Goal: Task Accomplishment & Management: Manage account settings

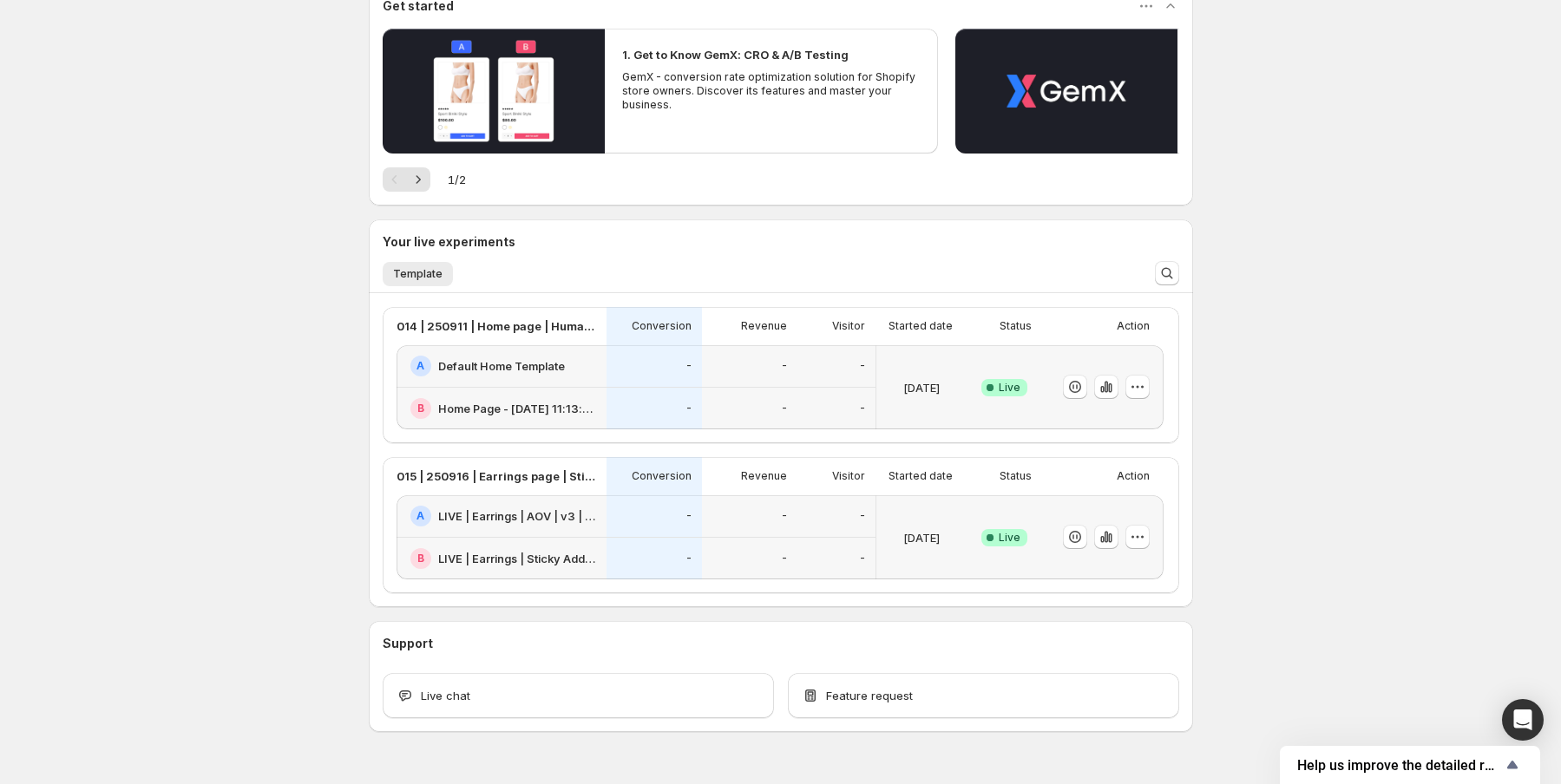
scroll to position [217, 0]
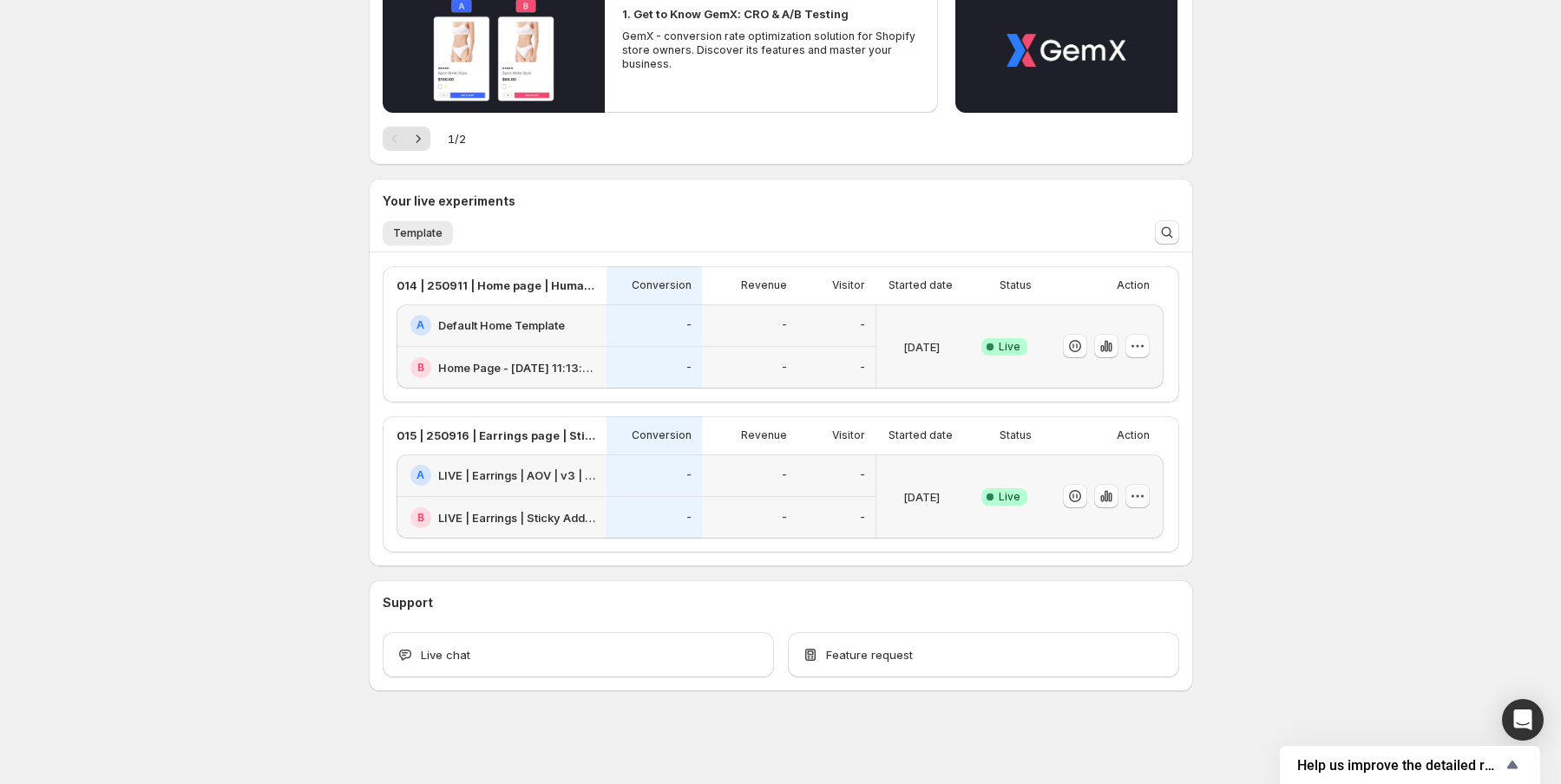
click at [1142, 497] on icon "button" at bounding box center [1137, 496] width 18 height 18
click at [1120, 586] on span "End experiment" at bounding box center [1108, 590] width 84 height 14
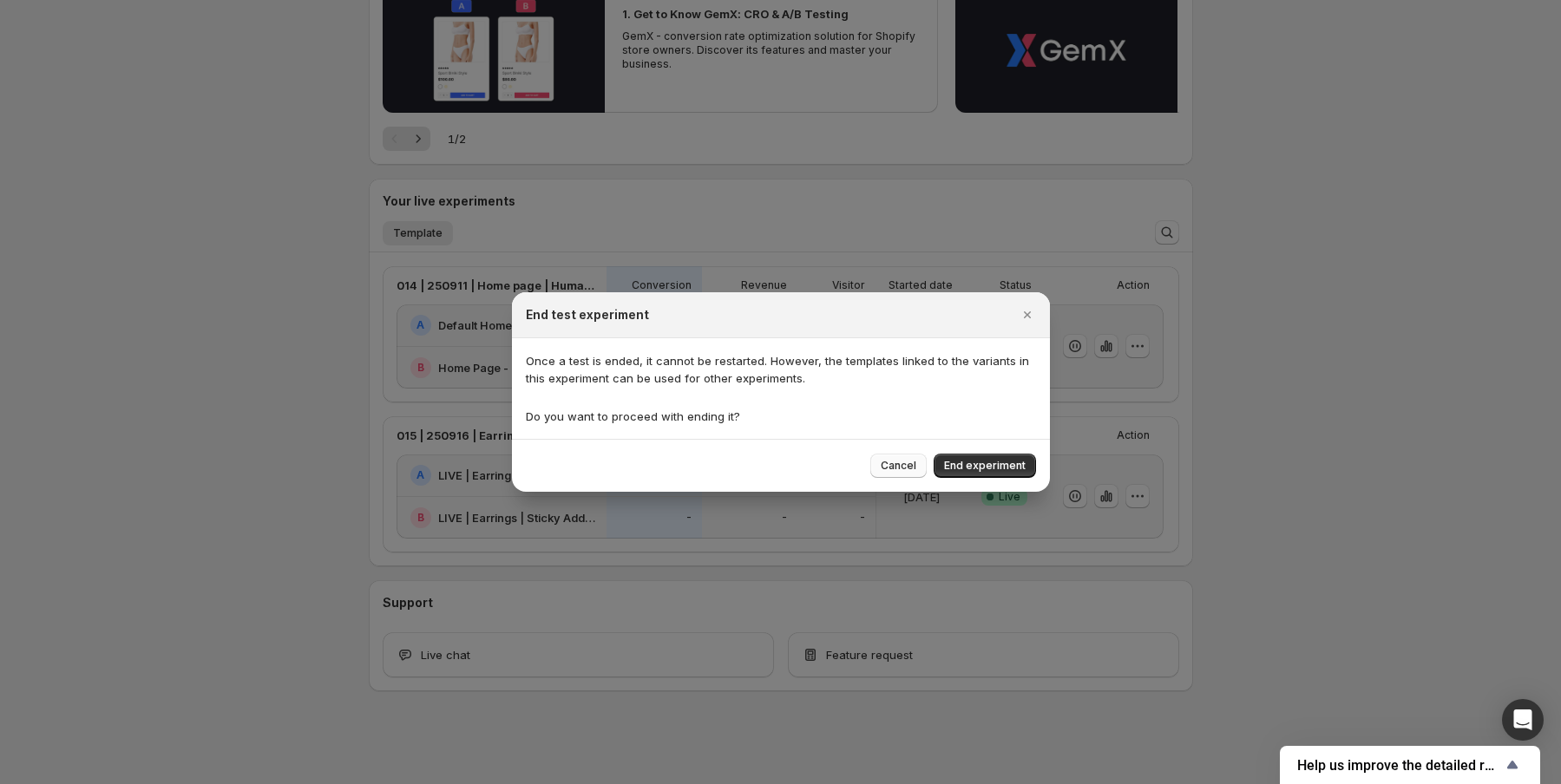
click at [893, 462] on span "Cancel" at bounding box center [899, 466] width 35 height 14
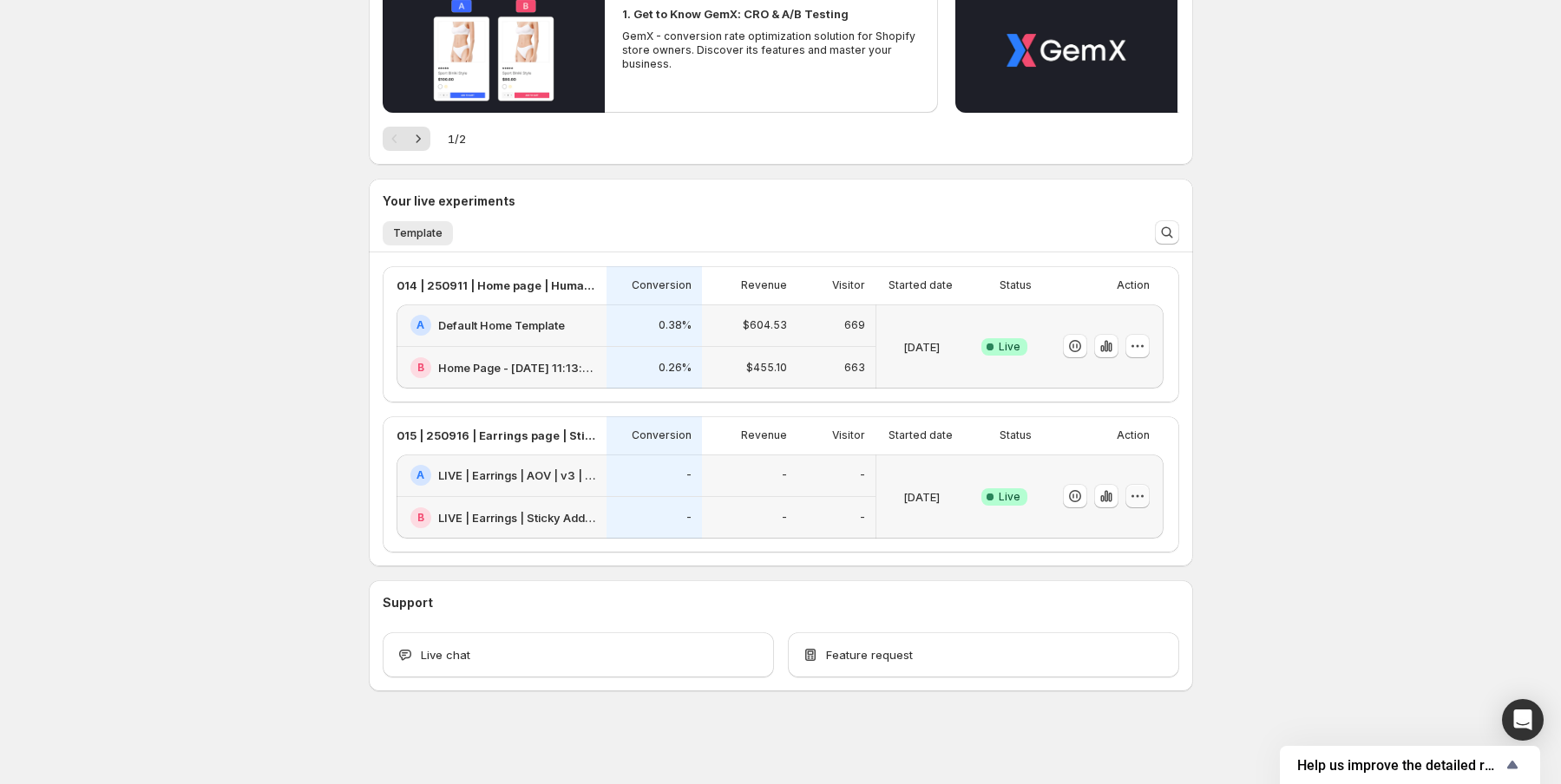
click at [1142, 502] on icon "button" at bounding box center [1137, 496] width 18 height 18
click at [1114, 576] on button "End experiment" at bounding box center [1146, 590] width 214 height 28
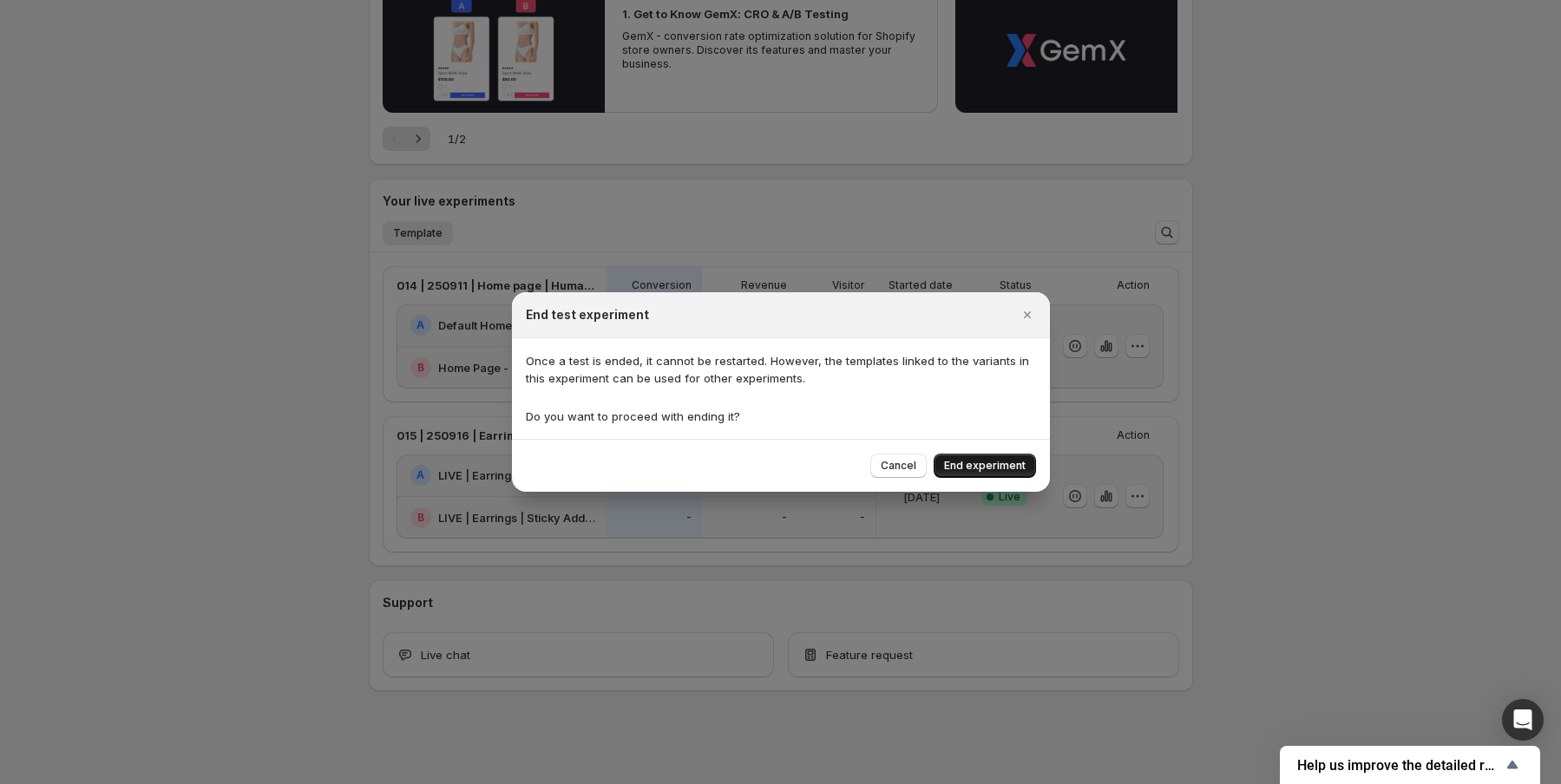
click at [985, 466] on span "End experiment" at bounding box center [985, 466] width 82 height 14
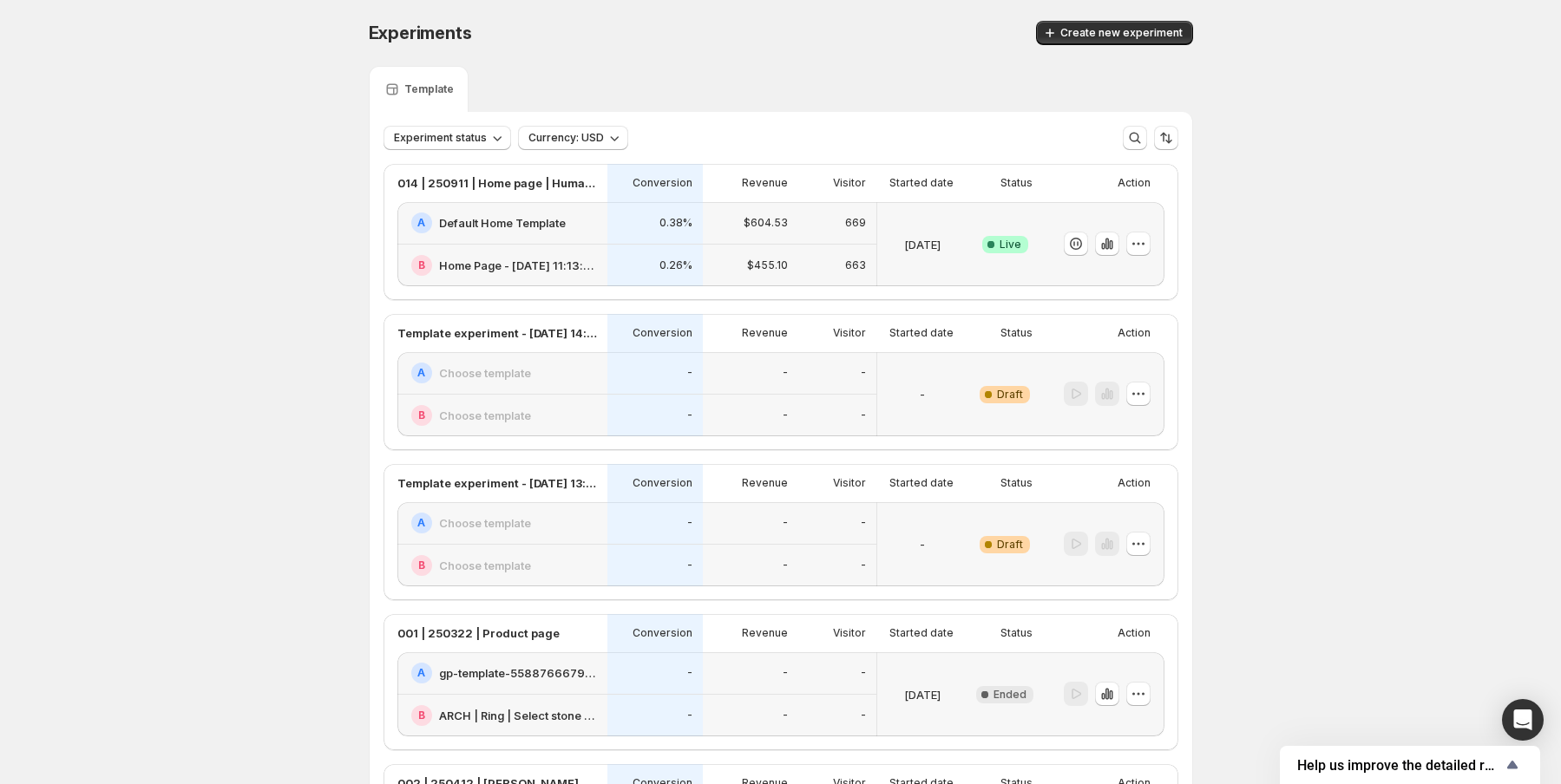
click at [925, 182] on p "Started date" at bounding box center [921, 182] width 64 height 14
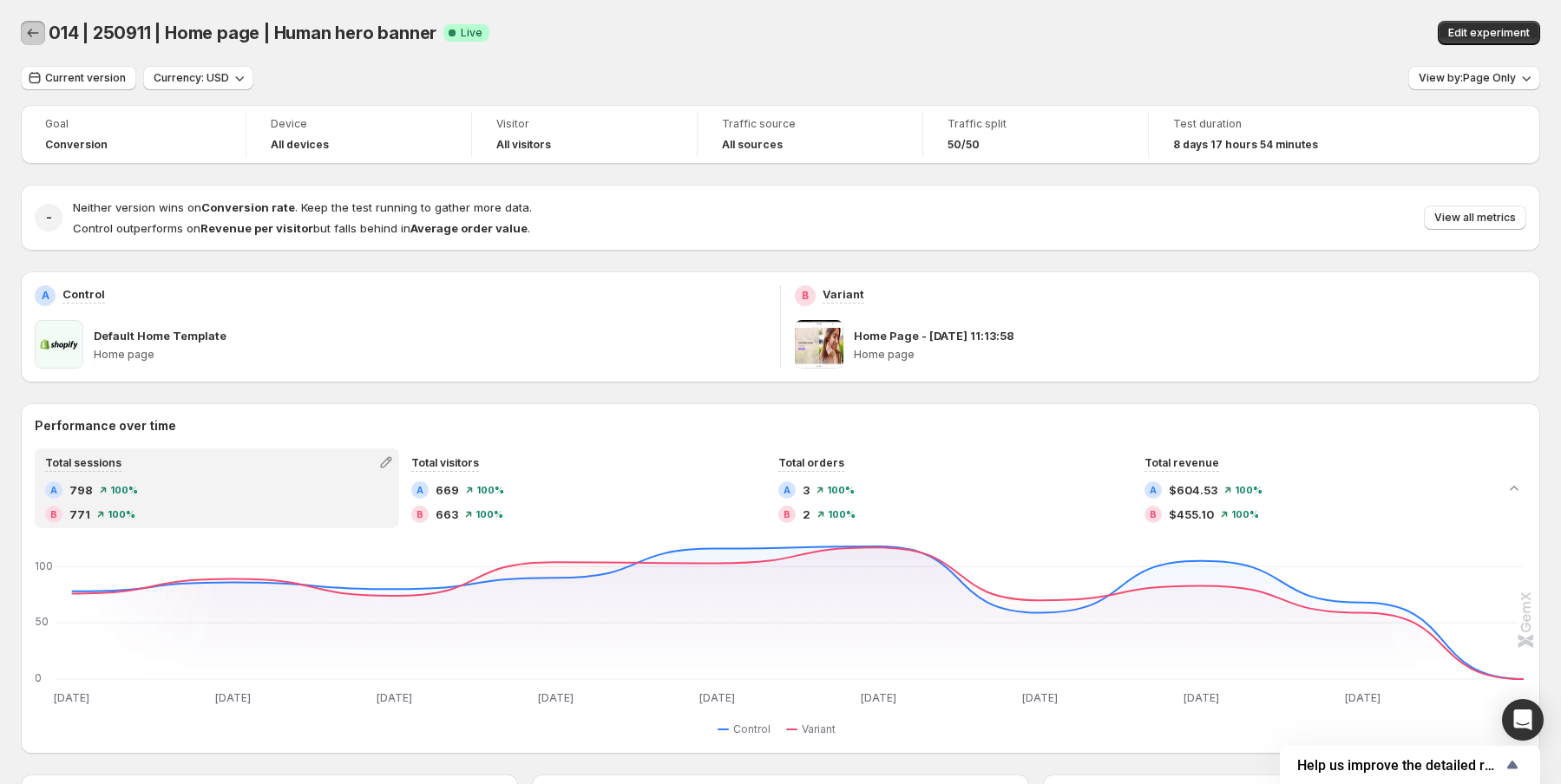
click at [34, 33] on icon "Back" at bounding box center [34, 33] width 11 height 8
